Goal: Transaction & Acquisition: Purchase product/service

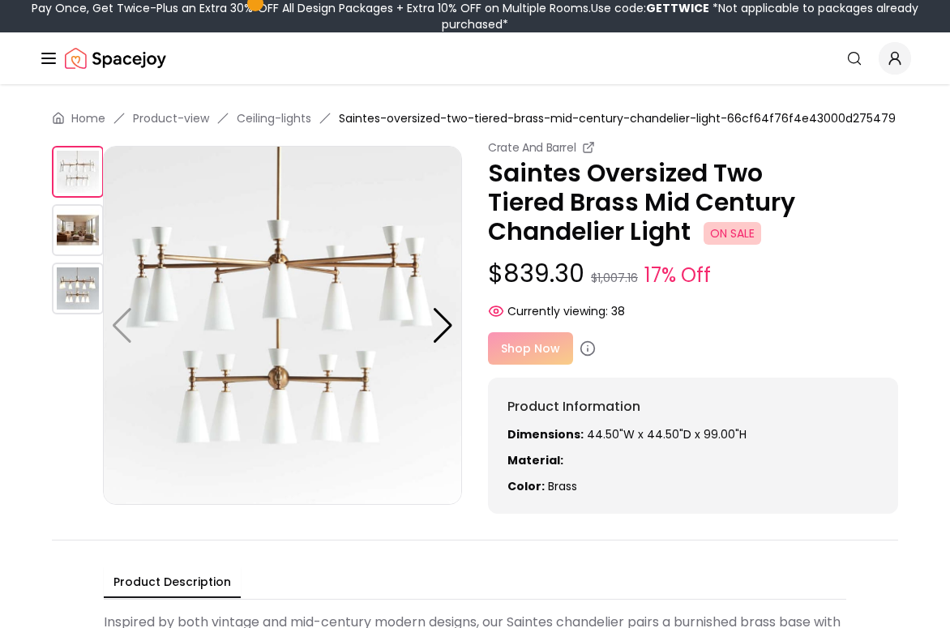
click at [70, 211] on img at bounding box center [78, 230] width 52 height 52
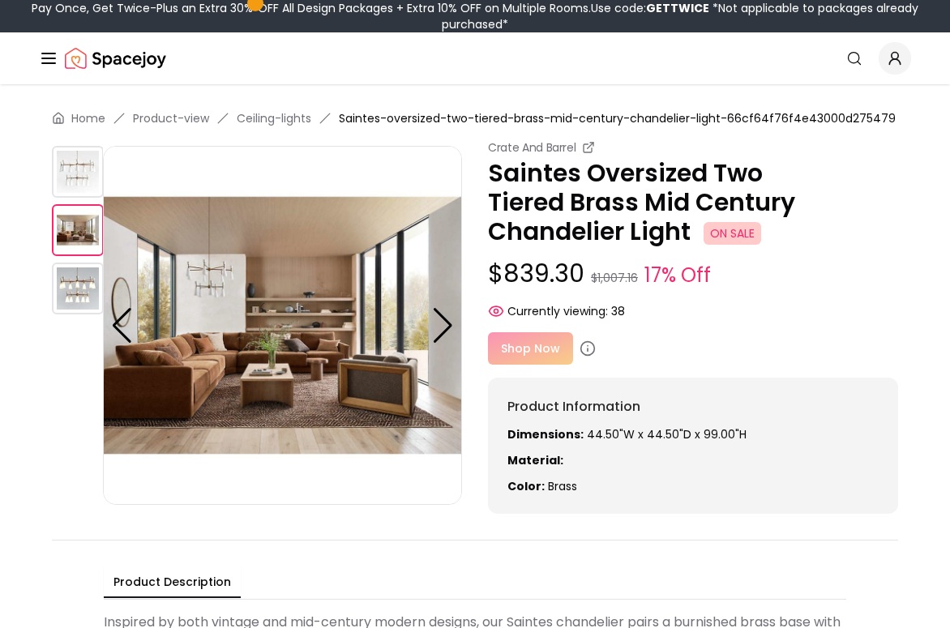
click at [103, 298] on img at bounding box center [282, 325] width 359 height 359
click at [91, 292] on img at bounding box center [78, 289] width 52 height 52
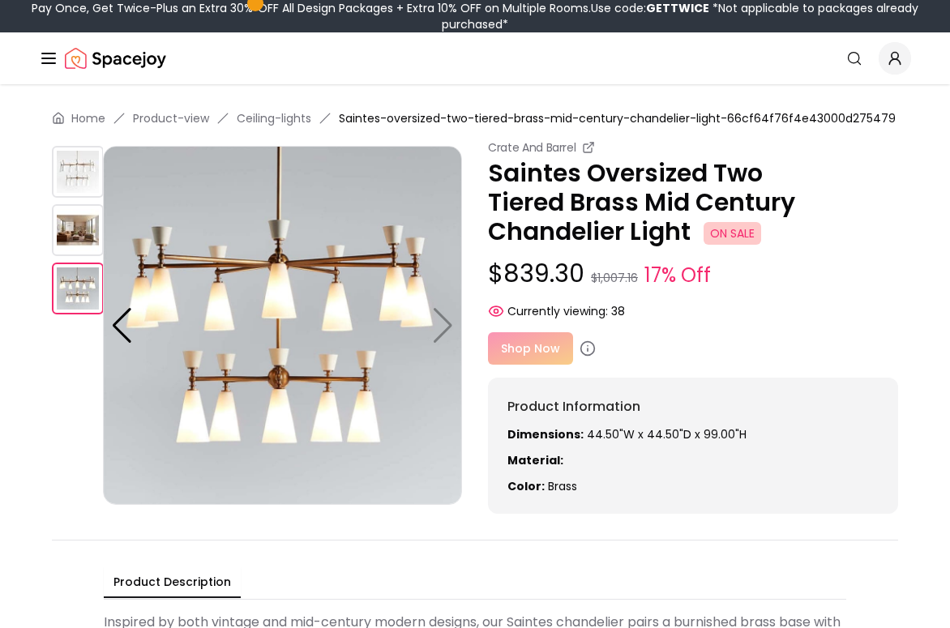
click at [559, 354] on div "Shop Now" at bounding box center [693, 348] width 410 height 32
click at [602, 330] on div "Crate And Barrel Saintes Oversized Two Tiered Brass Mid Century Chandelier Ligh…" at bounding box center [693, 326] width 410 height 374
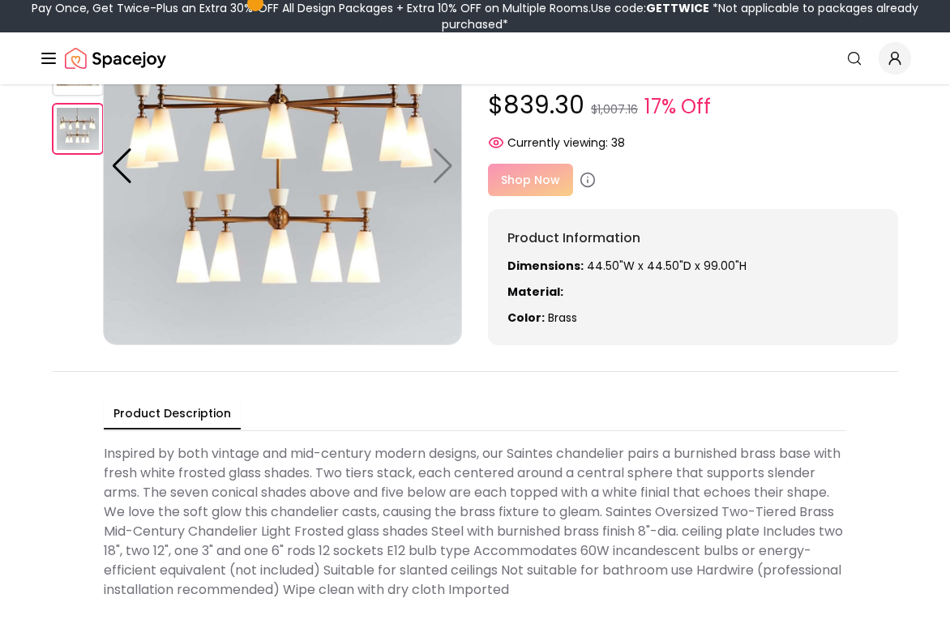
scroll to position [169, 0]
click at [522, 170] on div "Shop Now" at bounding box center [693, 179] width 410 height 32
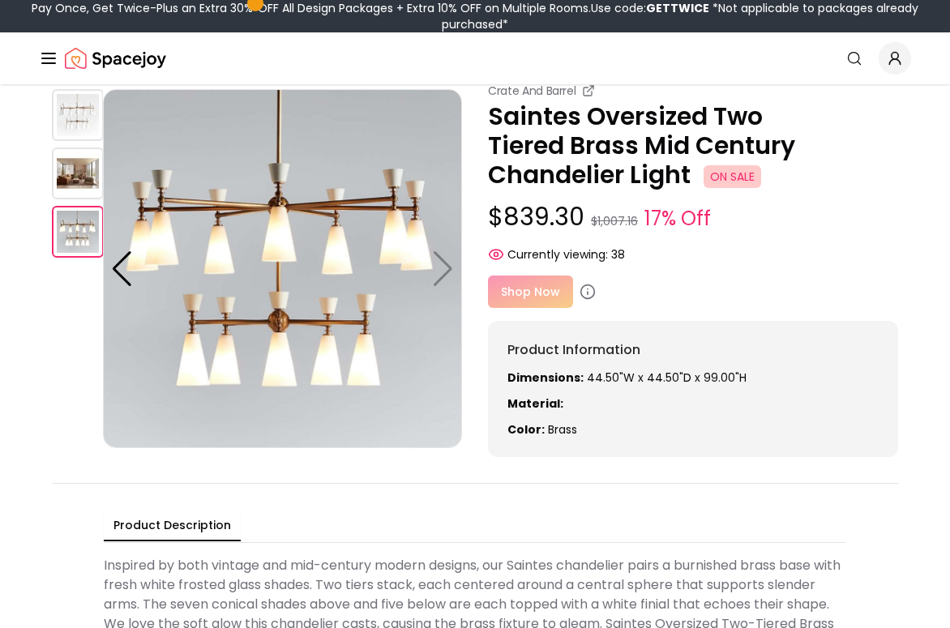
scroll to position [0, 0]
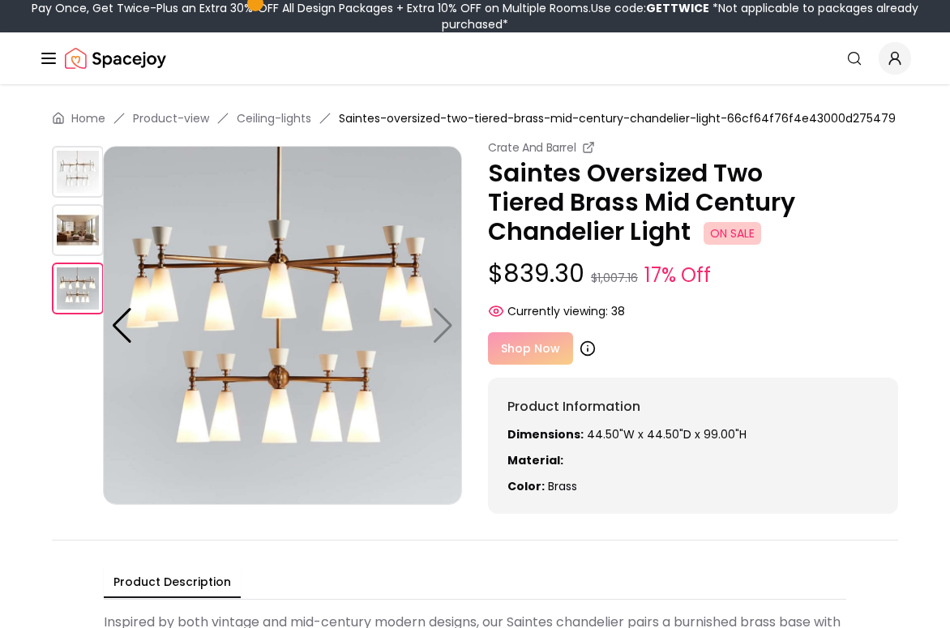
click at [588, 348] on icon at bounding box center [587, 348] width 16 height 16
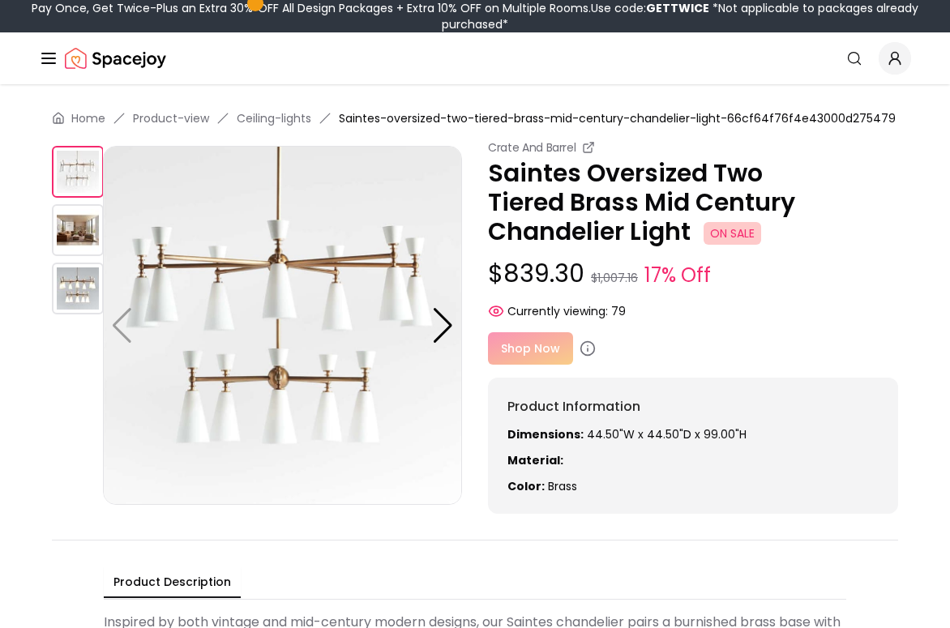
click at [86, 229] on img at bounding box center [78, 230] width 52 height 52
